Goal: Communication & Community: Share content

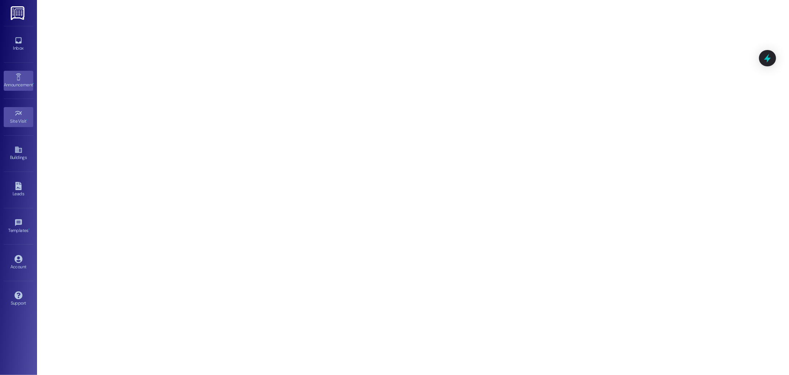
click at [22, 80] on icon at bounding box center [18, 77] width 8 height 8
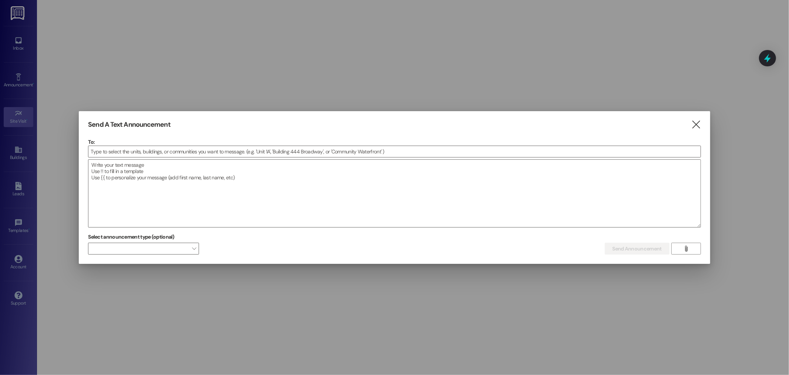
click at [110, 60] on div at bounding box center [394, 187] width 789 height 375
click at [699, 121] on icon "" at bounding box center [696, 125] width 10 height 8
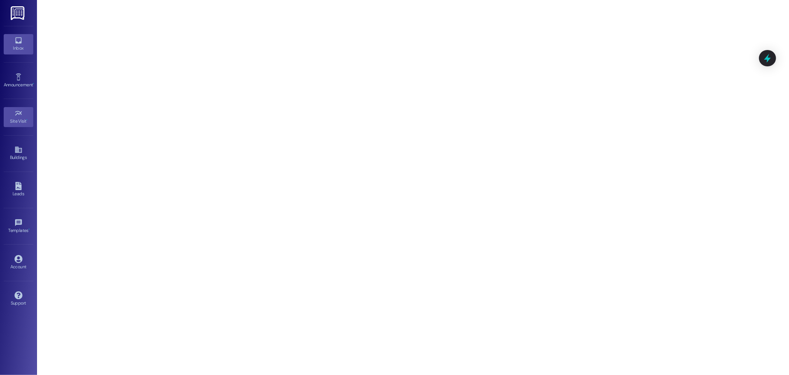
click at [26, 45] on div "Inbox" at bounding box center [18, 47] width 37 height 7
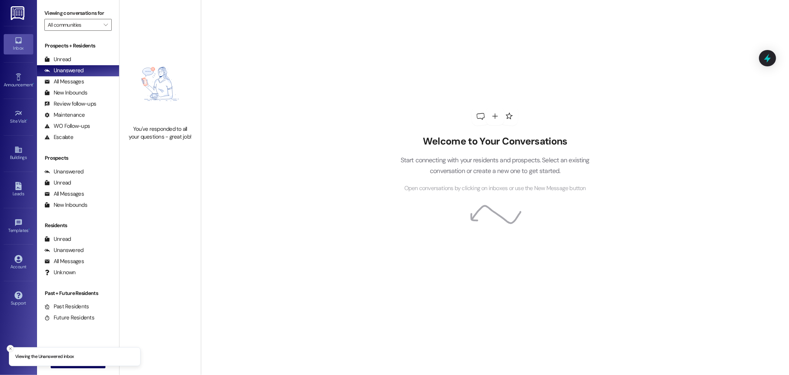
click at [7, 345] on button "Close toast" at bounding box center [10, 348] width 7 height 7
click at [69, 366] on button " New Message" at bounding box center [78, 362] width 55 height 12
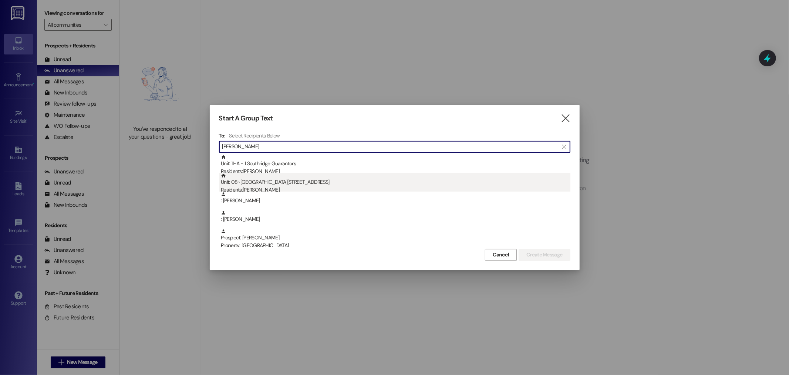
type input "andrew"
click at [276, 183] on div "Unit: 08~E - 1 Park Place Residents: Andrew Bishop" at bounding box center [396, 183] width 350 height 21
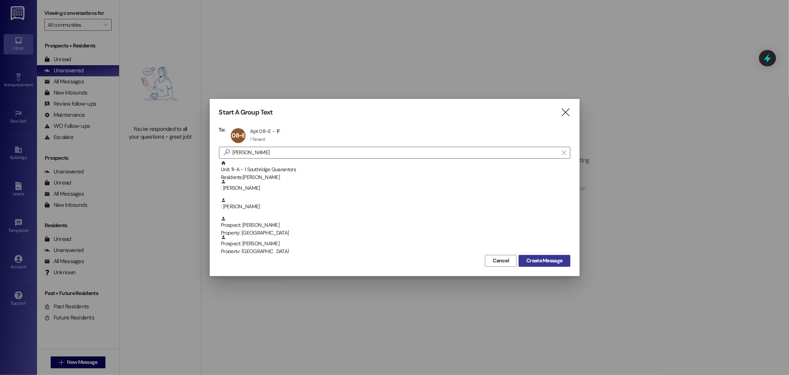
click at [554, 261] on span "Create Message" at bounding box center [545, 260] width 36 height 8
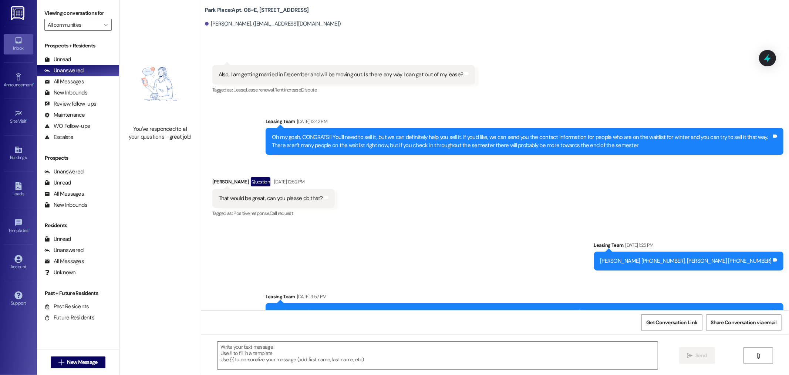
scroll to position [631, 0]
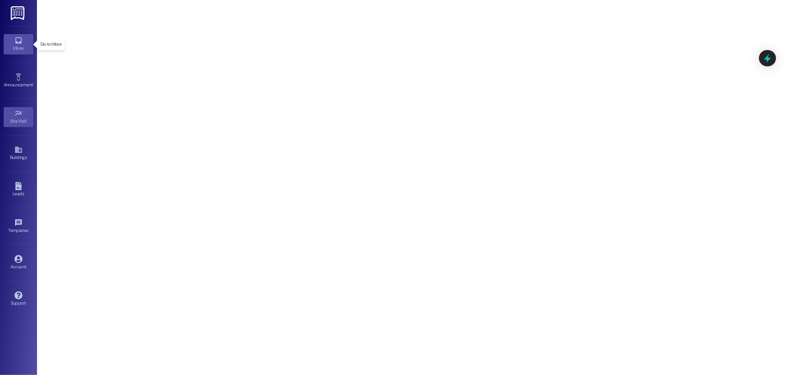
click at [19, 41] on icon at bounding box center [18, 40] width 8 height 8
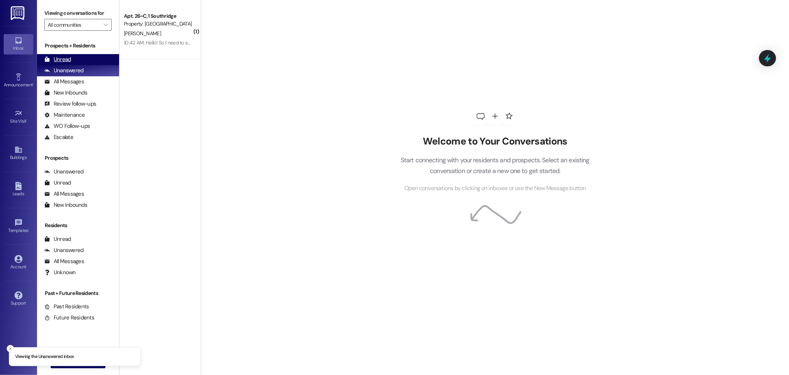
click at [74, 58] on div "Unread (0)" at bounding box center [78, 59] width 82 height 11
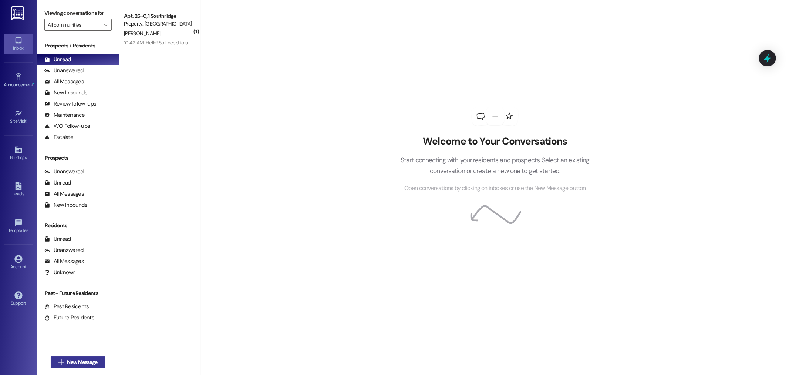
click at [72, 362] on span "New Message" at bounding box center [82, 362] width 30 height 8
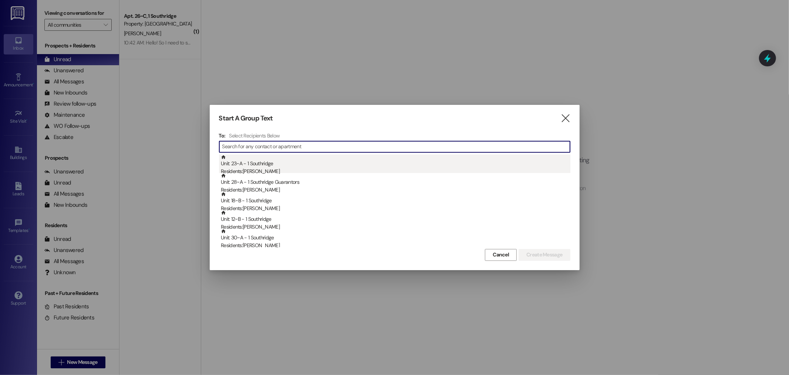
drag, startPoint x: 244, startPoint y: 148, endPoint x: 426, endPoint y: 167, distance: 183.4
click at [251, 148] on input at bounding box center [396, 146] width 348 height 10
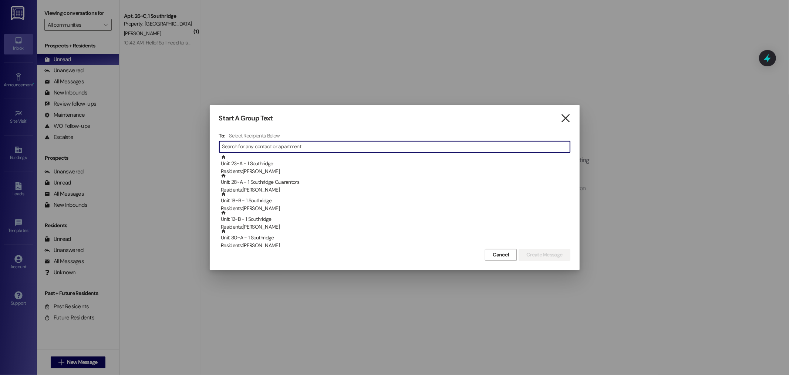
click at [566, 118] on icon "" at bounding box center [566, 118] width 10 height 8
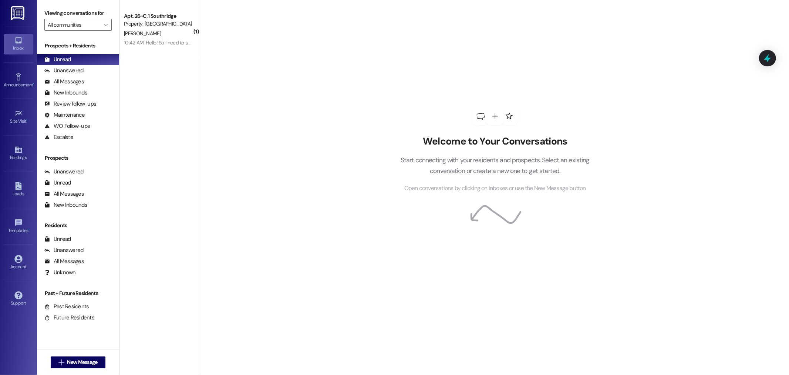
click at [11, 11] on img at bounding box center [18, 13] width 15 height 14
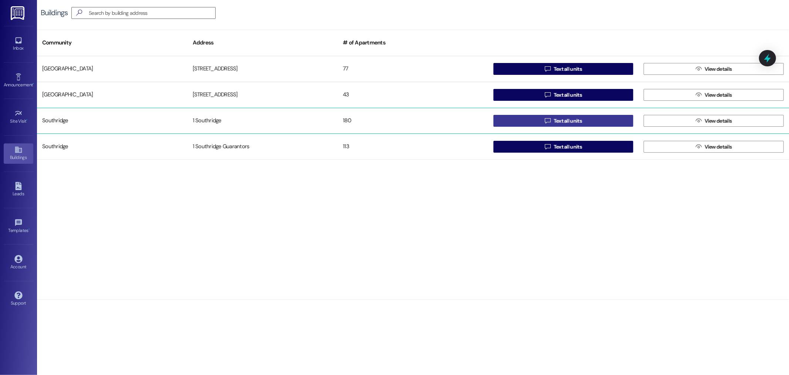
click at [557, 119] on span "Text all units" at bounding box center [568, 121] width 28 height 8
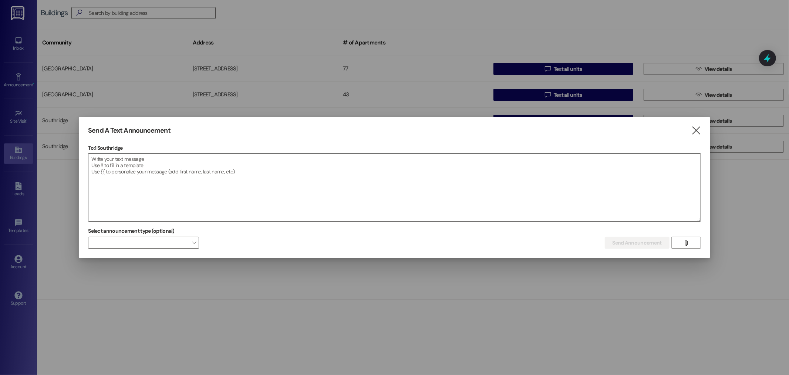
click at [107, 161] on textarea at bounding box center [394, 187] width 612 height 67
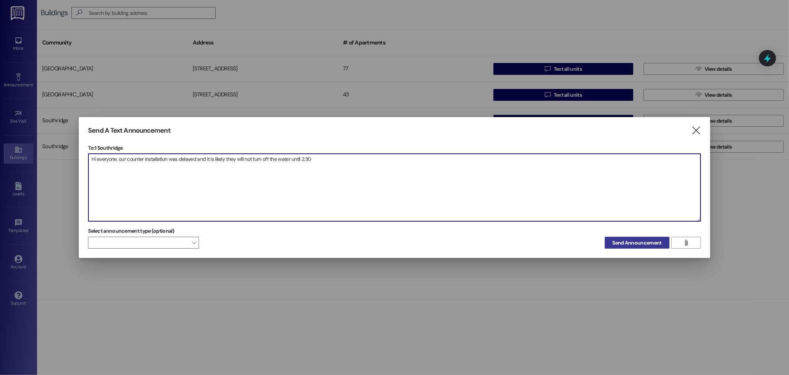
type textarea "Hi everyone, our counter installation was delayed and it is likely they will no…"
drag, startPoint x: 633, startPoint y: 239, endPoint x: 630, endPoint y: 238, distance: 3.9
click at [630, 239] on span "Send Announcement" at bounding box center [637, 243] width 49 height 8
